Goal: Find specific page/section: Find specific page/section

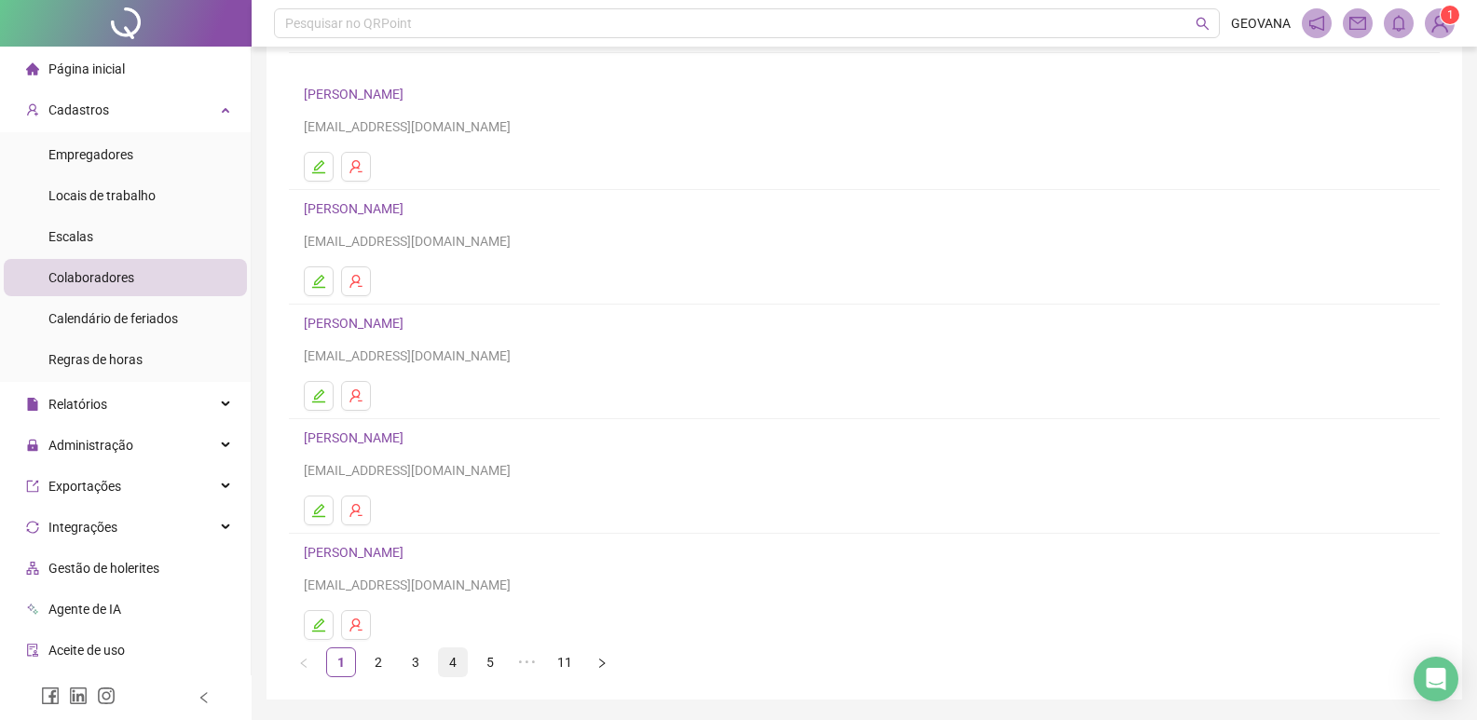
scroll to position [181, 0]
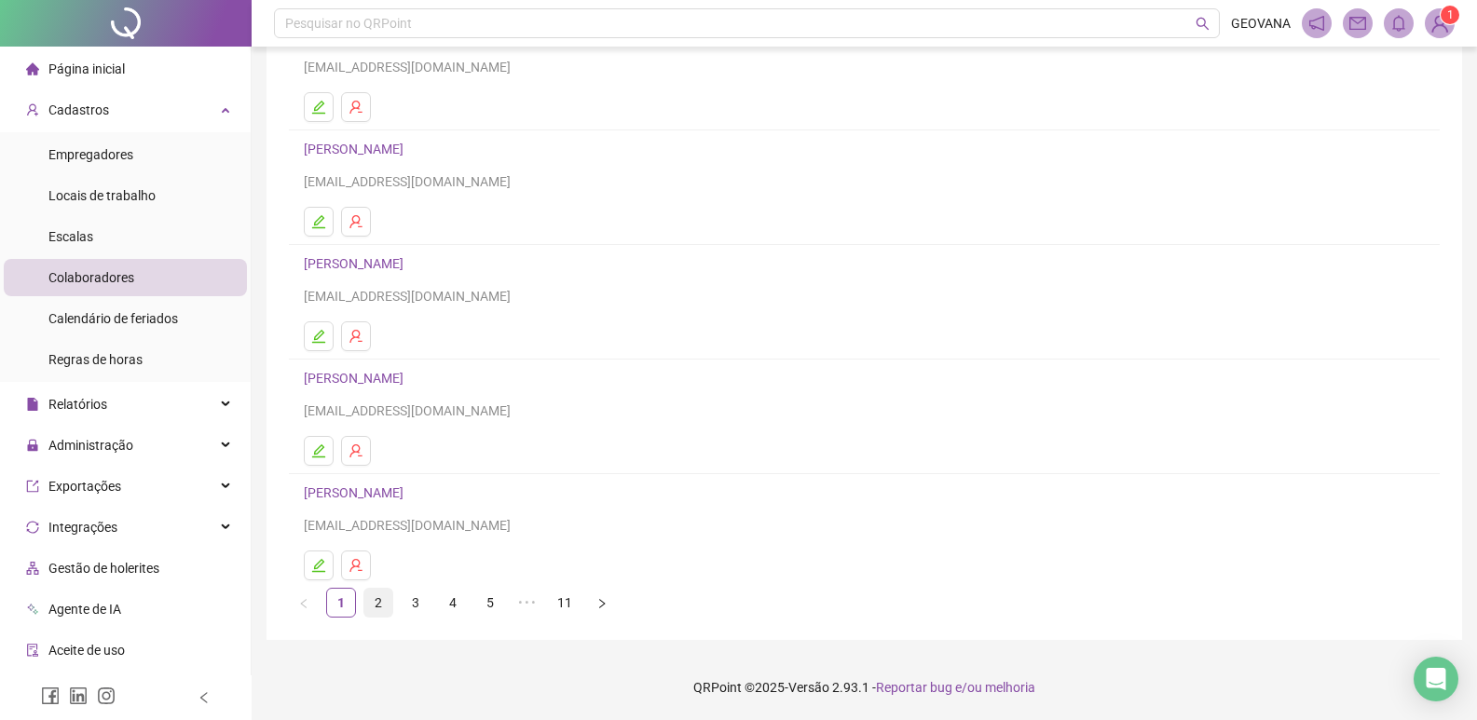
click at [389, 604] on link "2" at bounding box center [378, 603] width 28 height 28
click at [410, 608] on link "3" at bounding box center [416, 603] width 28 height 28
click at [458, 601] on link "4" at bounding box center [453, 603] width 28 height 28
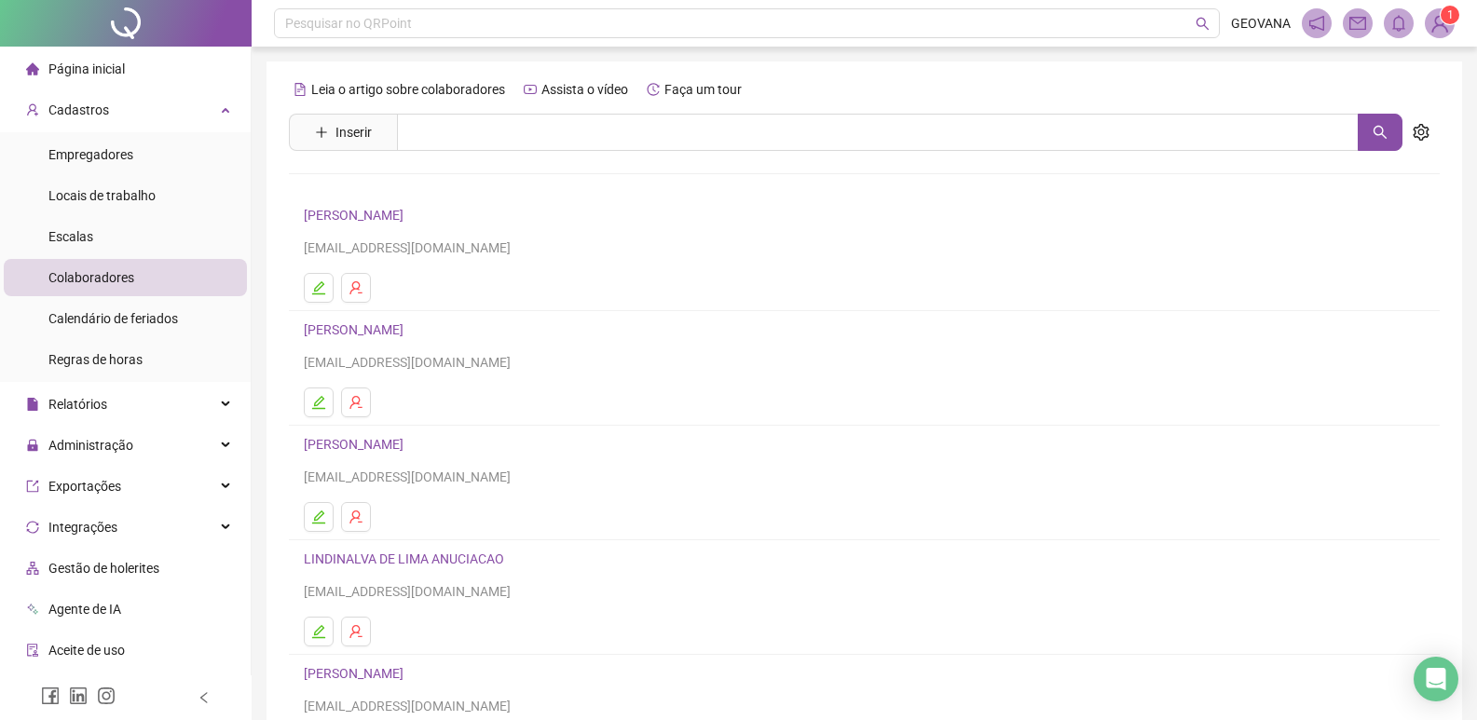
click at [344, 207] on h4 "[PERSON_NAME]" at bounding box center [864, 215] width 1121 height 22
click at [399, 208] on link "[PERSON_NAME]" at bounding box center [356, 215] width 105 height 15
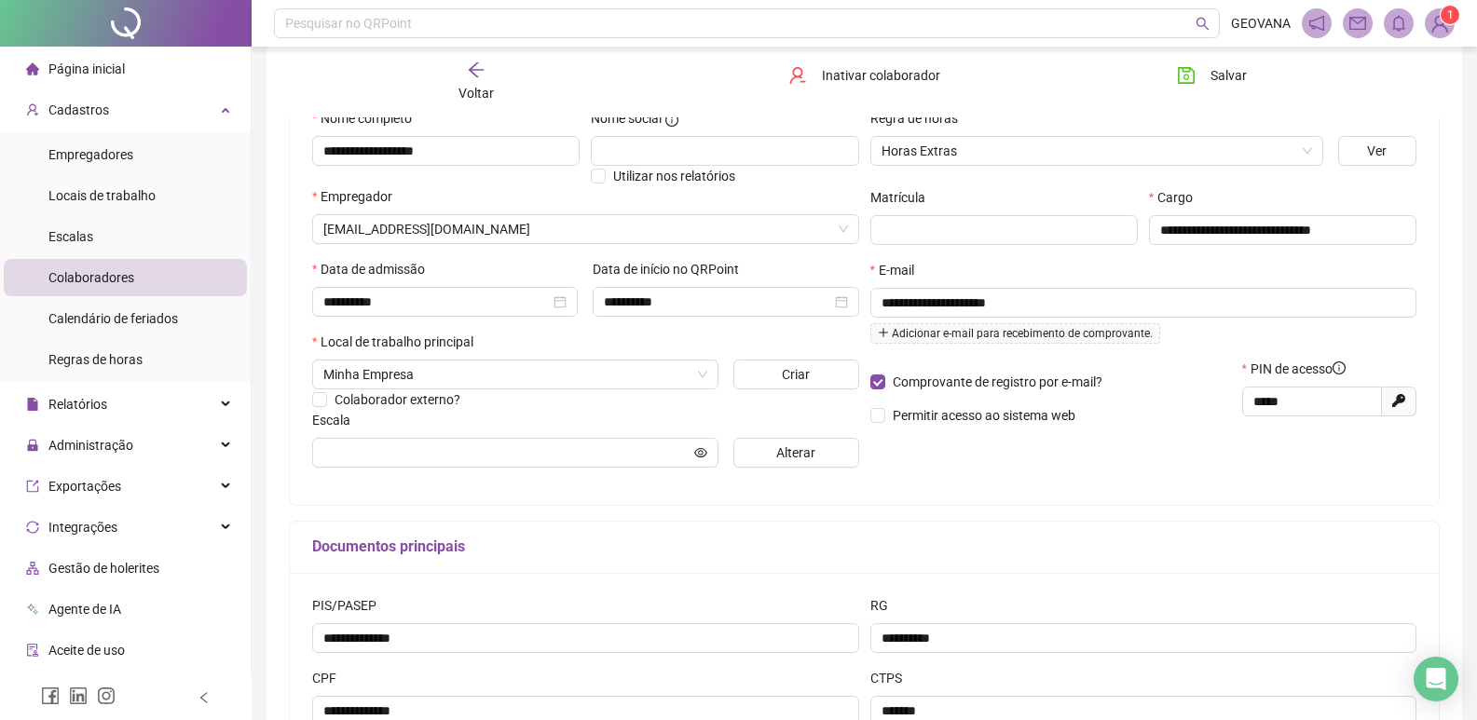
scroll to position [280, 0]
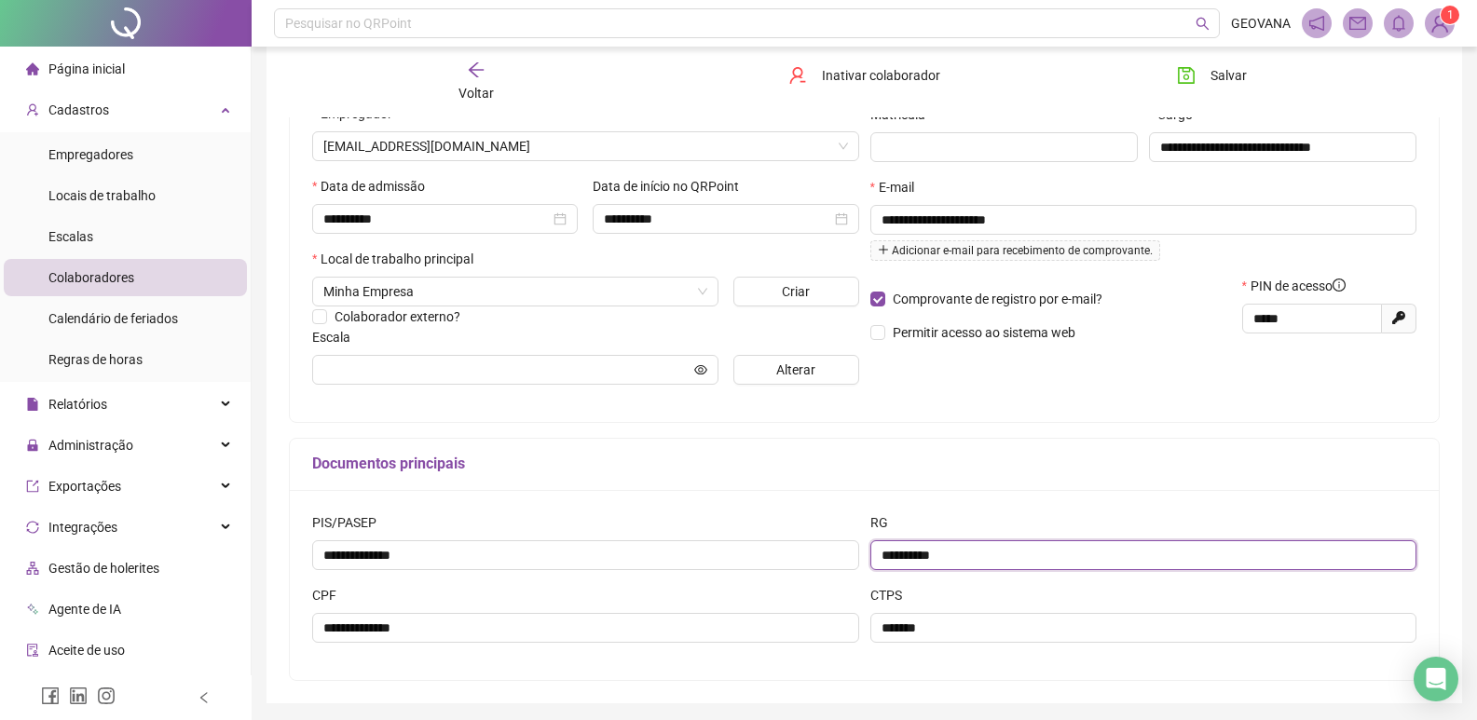
click at [900, 547] on input "**********" at bounding box center [1143, 555] width 547 height 30
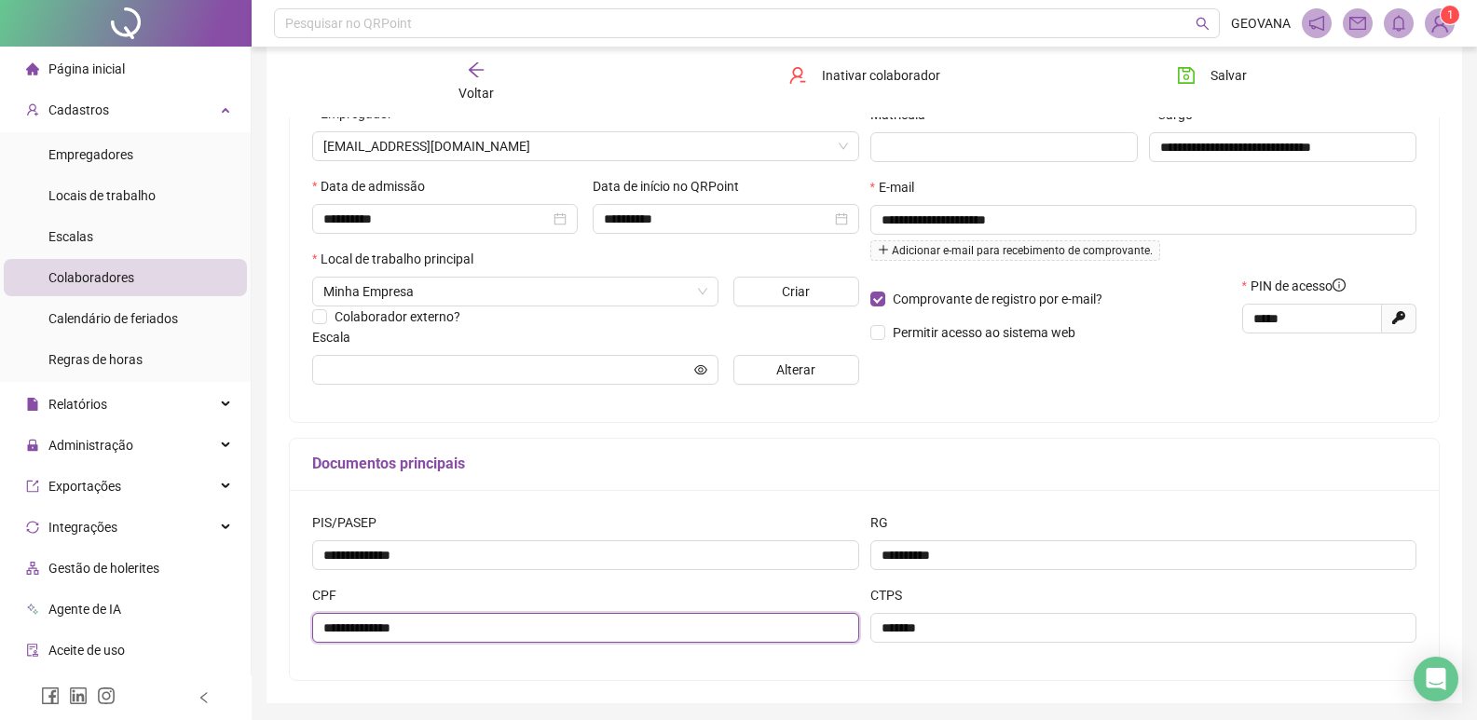
click at [350, 620] on input "**********" at bounding box center [585, 628] width 547 height 30
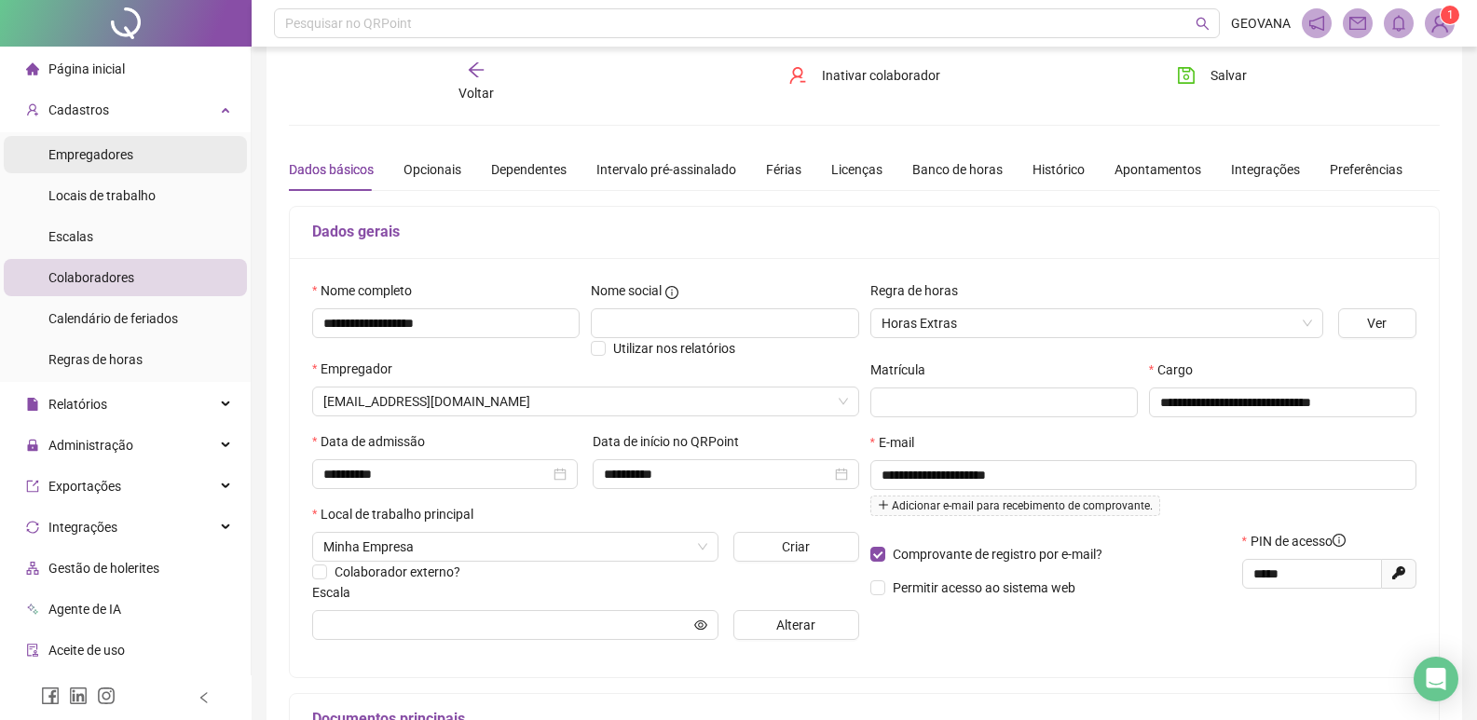
scroll to position [0, 0]
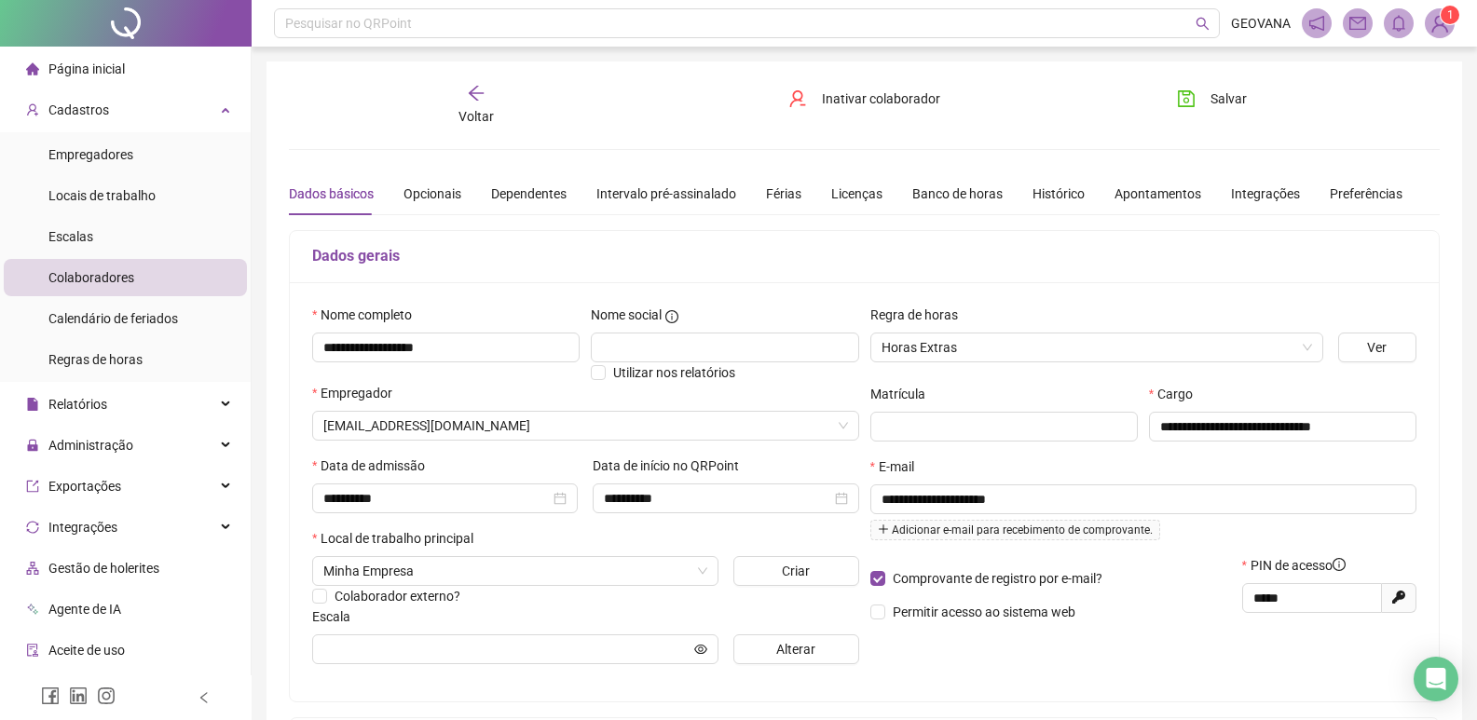
click at [87, 56] on div "Página inicial" at bounding box center [75, 68] width 99 height 37
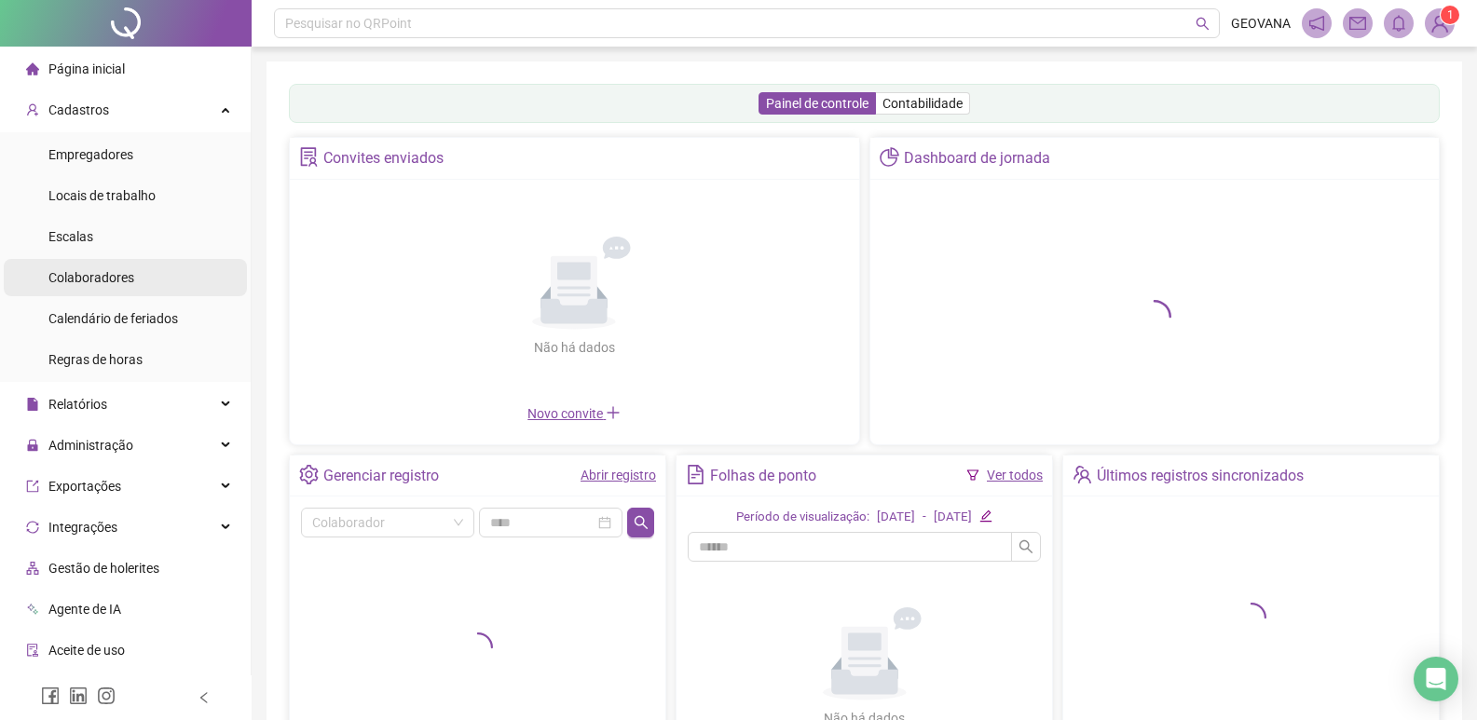
click at [100, 278] on span "Colaboradores" at bounding box center [91, 277] width 86 height 15
